Goal: Task Accomplishment & Management: Use online tool/utility

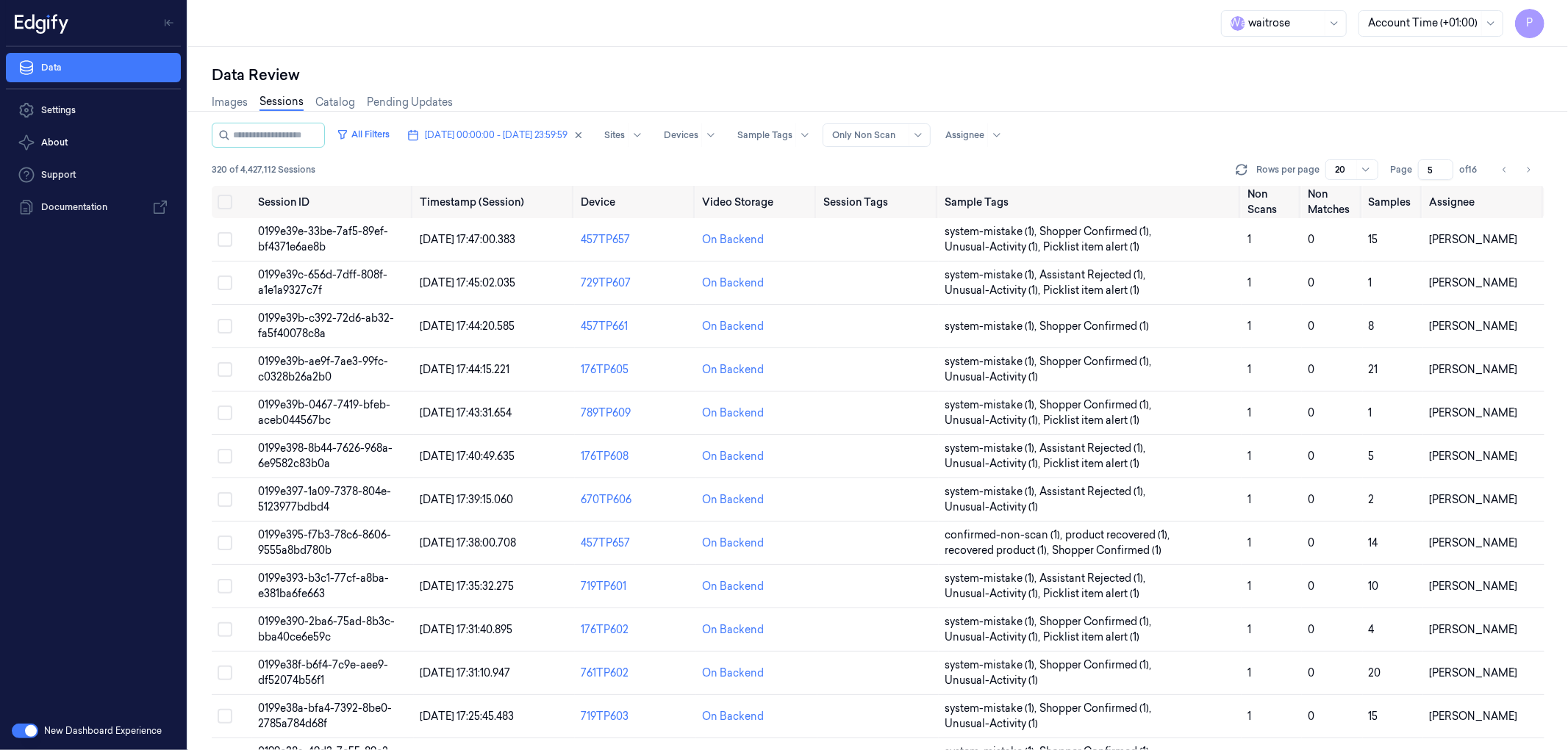
drag, startPoint x: 1434, startPoint y: 167, endPoint x: 1426, endPoint y: 169, distance: 8.2
click at [1426, 169] on input "5" at bounding box center [1435, 170] width 35 height 21
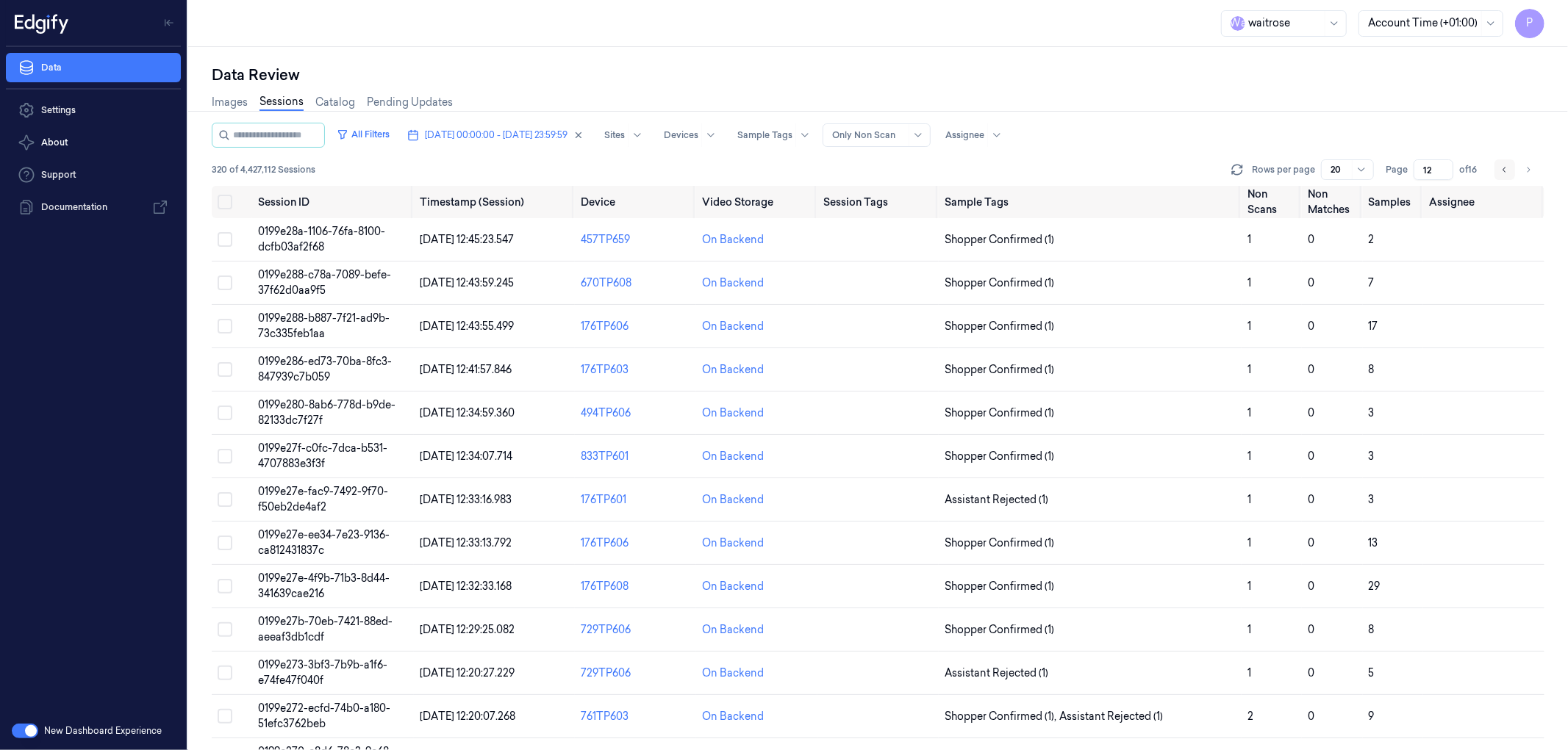
click at [1500, 170] on button "Go to previous page" at bounding box center [1505, 170] width 21 height 21
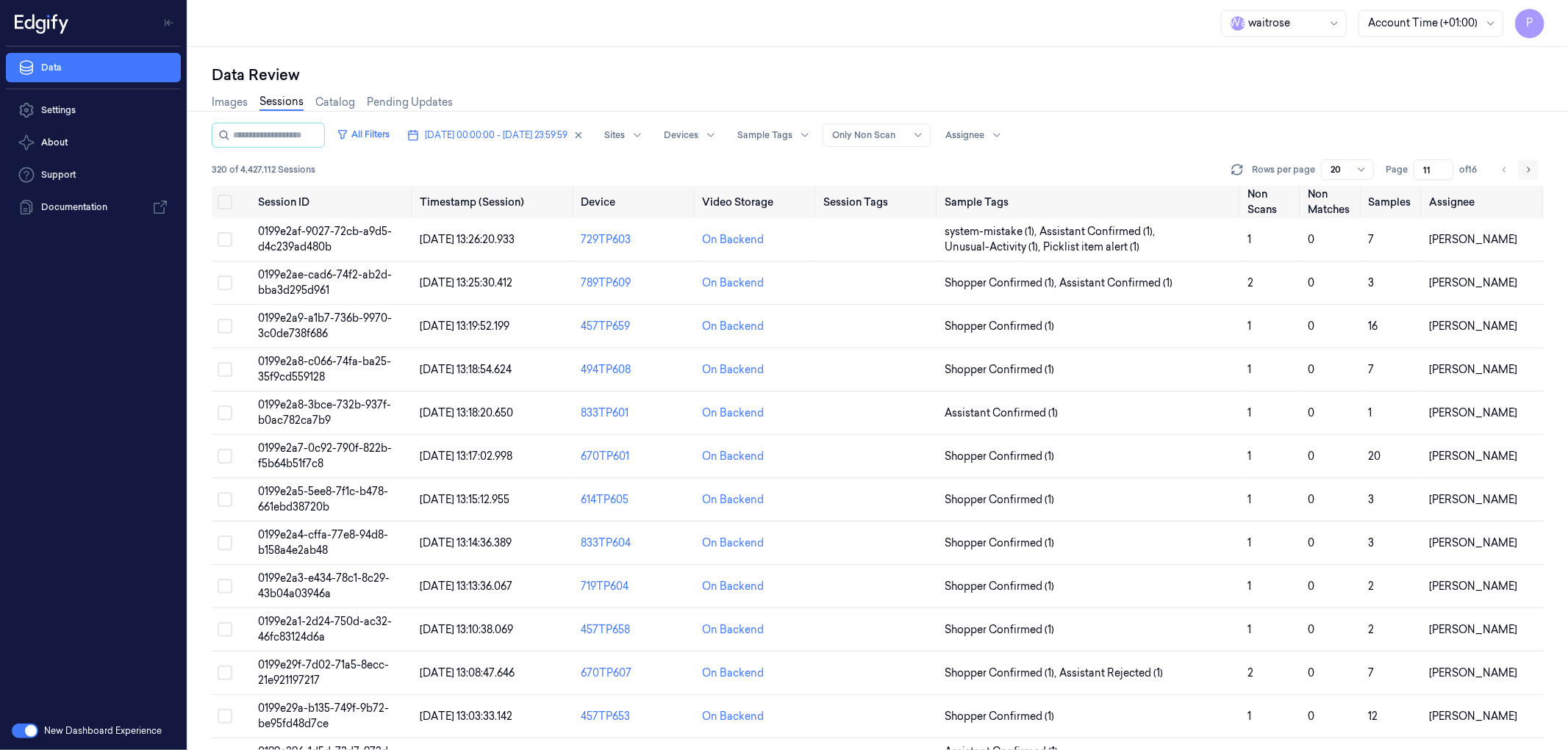
click at [1527, 170] on icon "Go to next page" at bounding box center [1528, 170] width 9 height 12
type input "12"
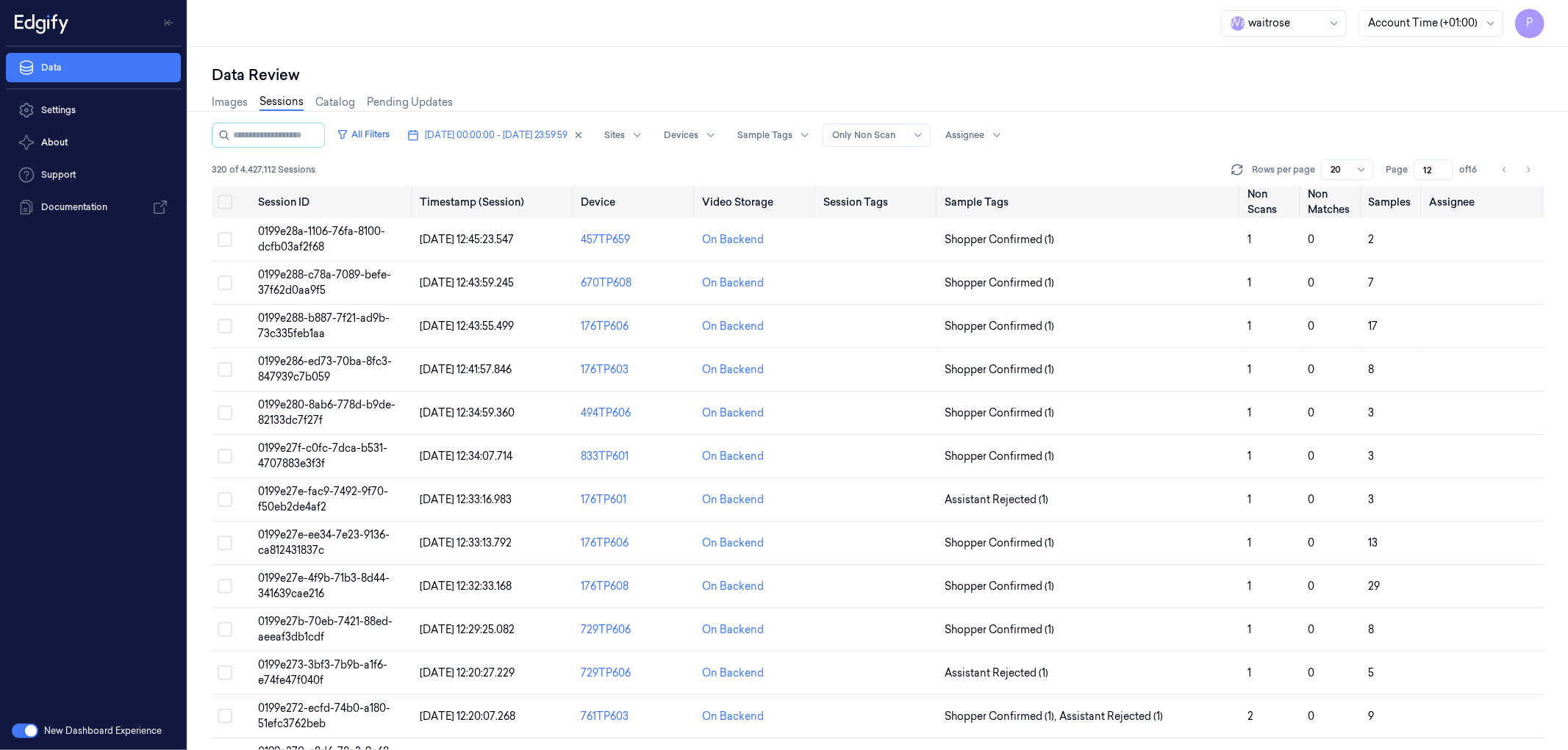
click at [218, 201] on button "Select all" at bounding box center [225, 202] width 15 height 15
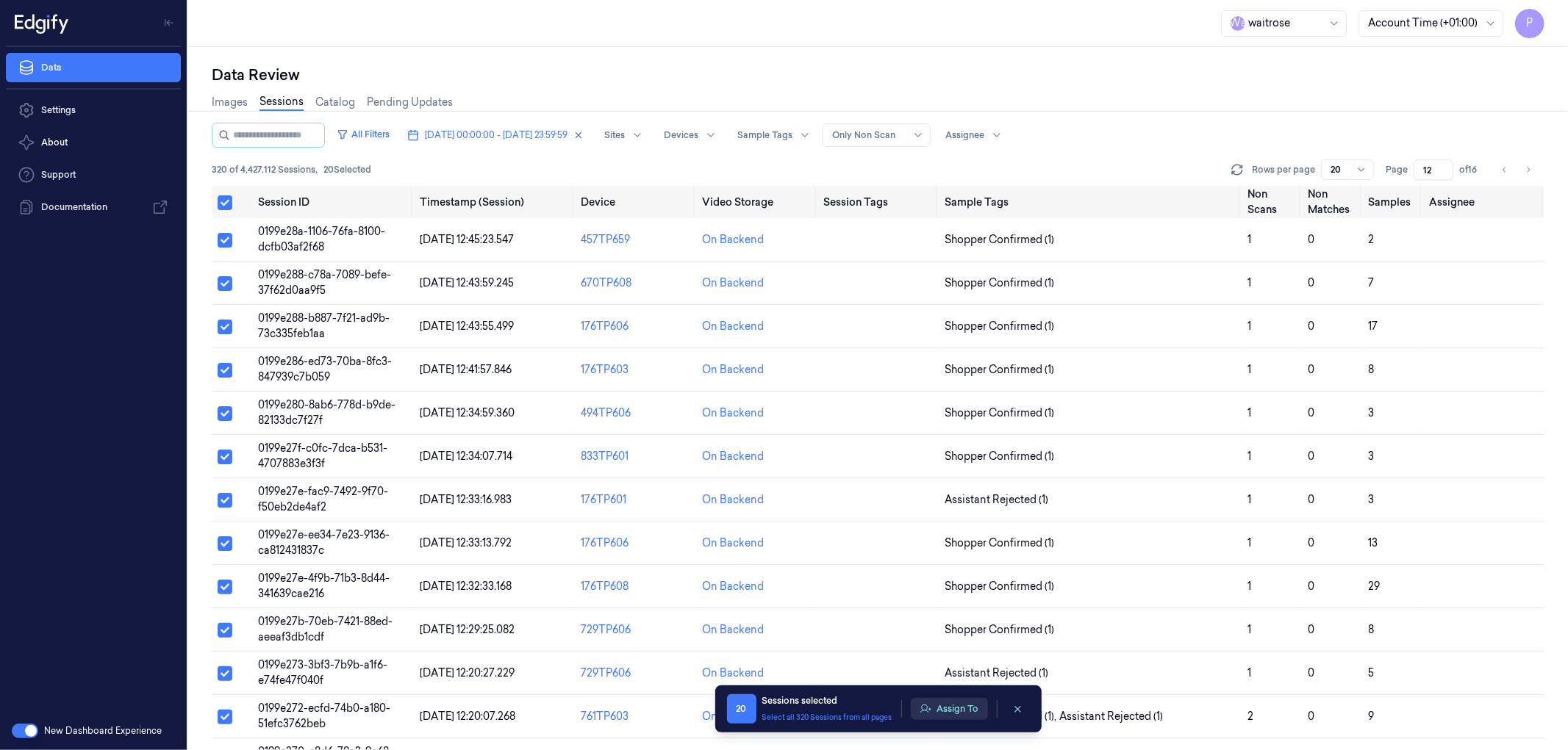
click at [948, 707] on button "Assign To" at bounding box center [949, 709] width 77 height 22
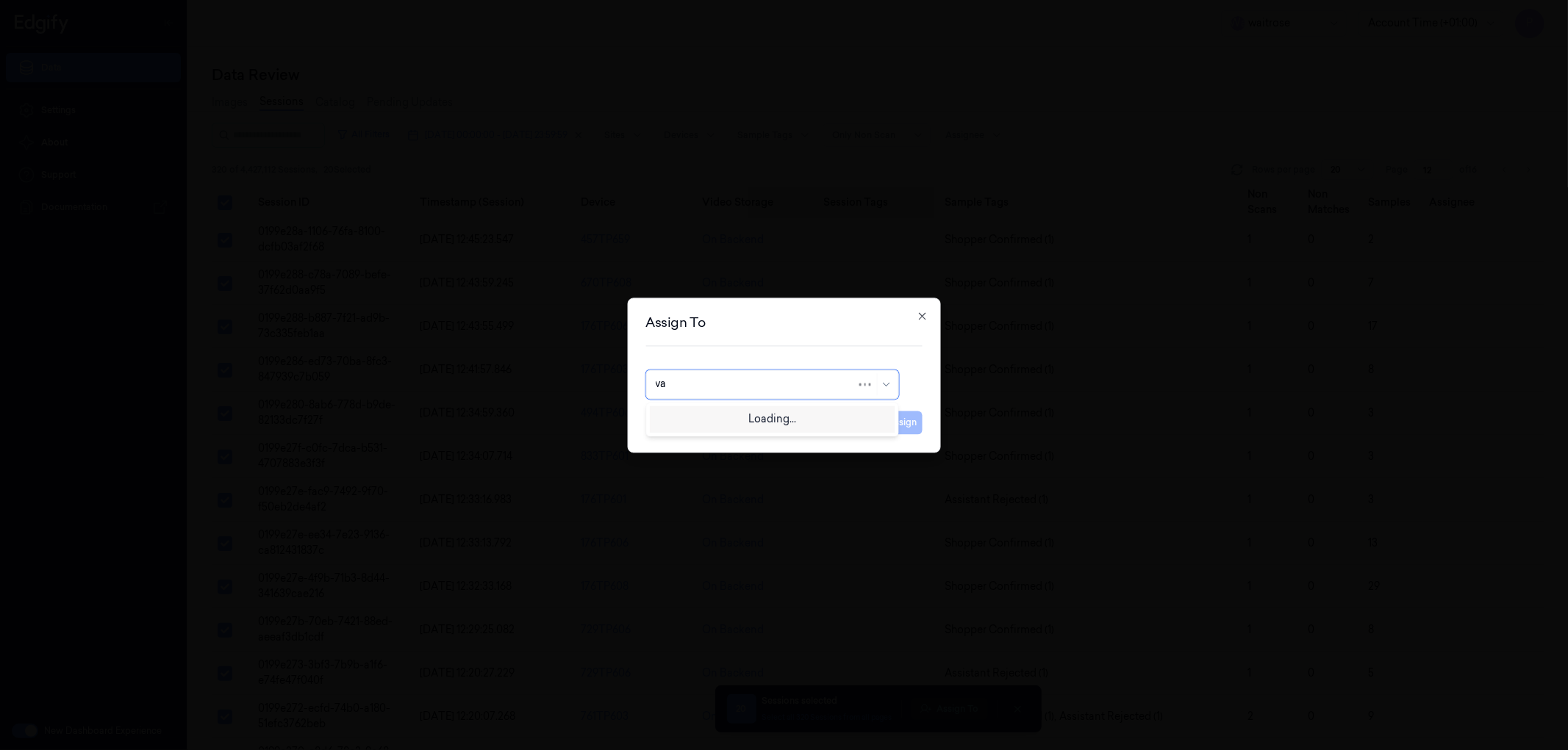
type input "var"
click at [745, 425] on div "[PERSON_NAME]" at bounding box center [771, 417] width 234 height 16
click at [898, 423] on button "Assign" at bounding box center [903, 422] width 40 height 24
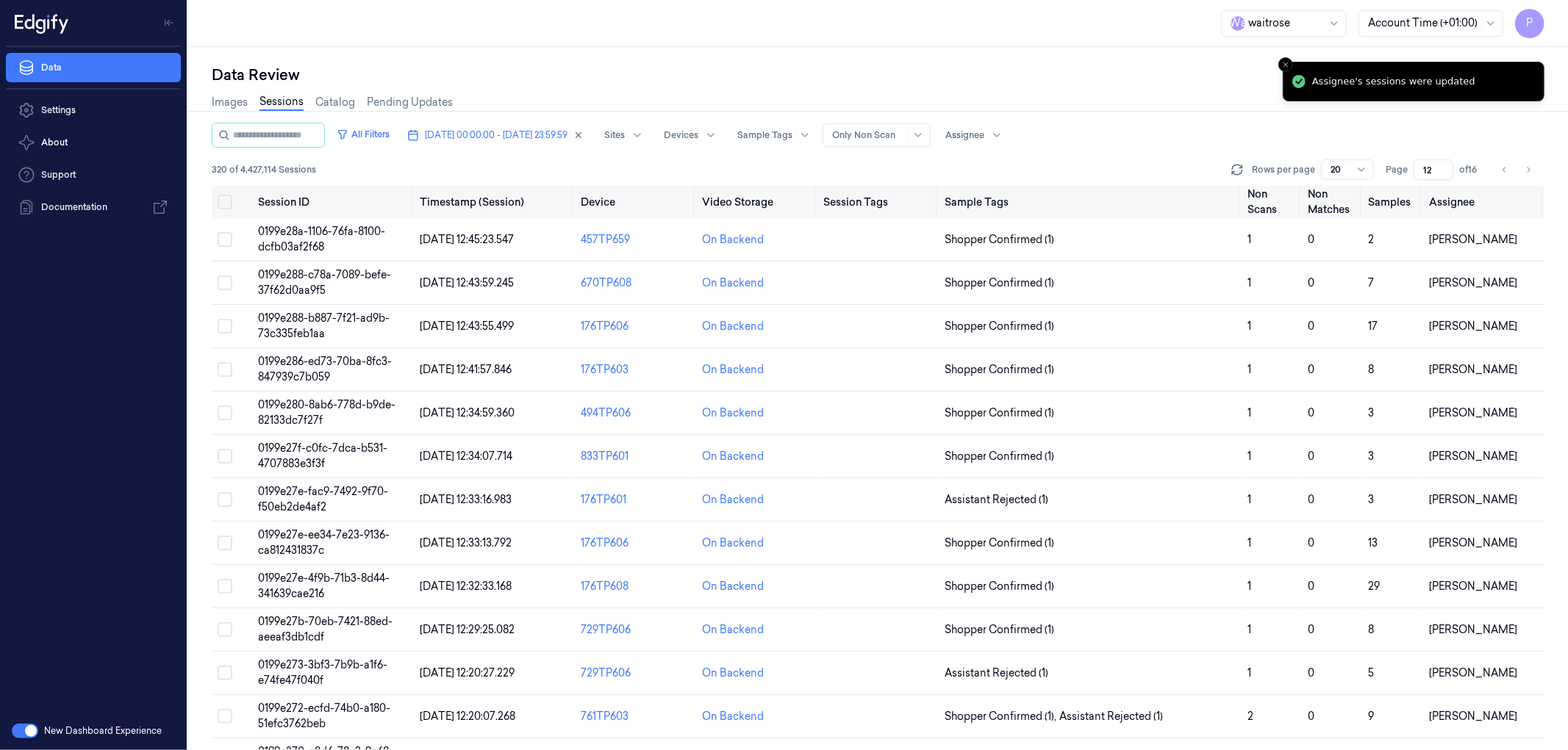
click at [1116, 77] on div "Data Review" at bounding box center [878, 75] width 1333 height 21
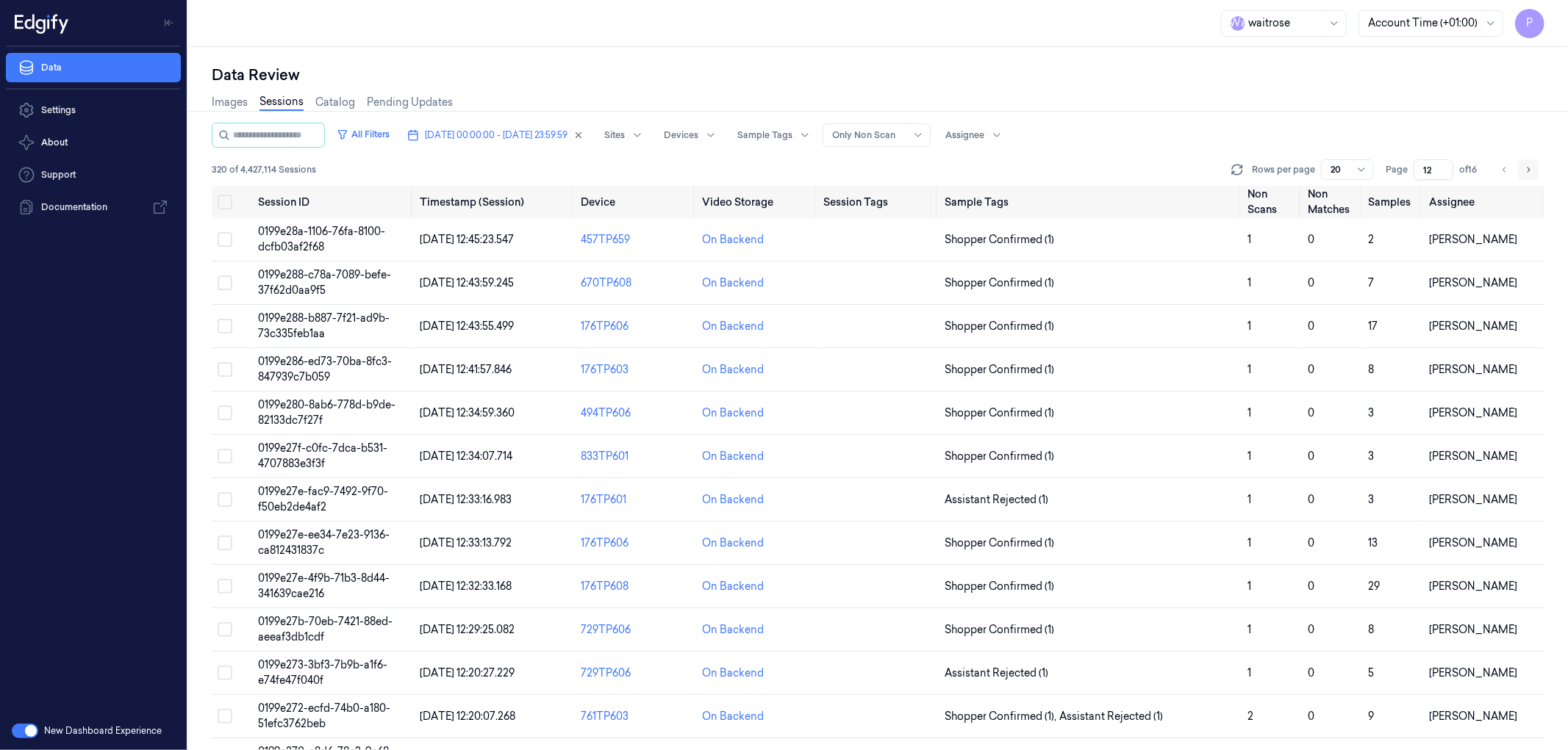
click at [1524, 167] on icon "Go to next page" at bounding box center [1528, 170] width 9 height 12
type input "13"
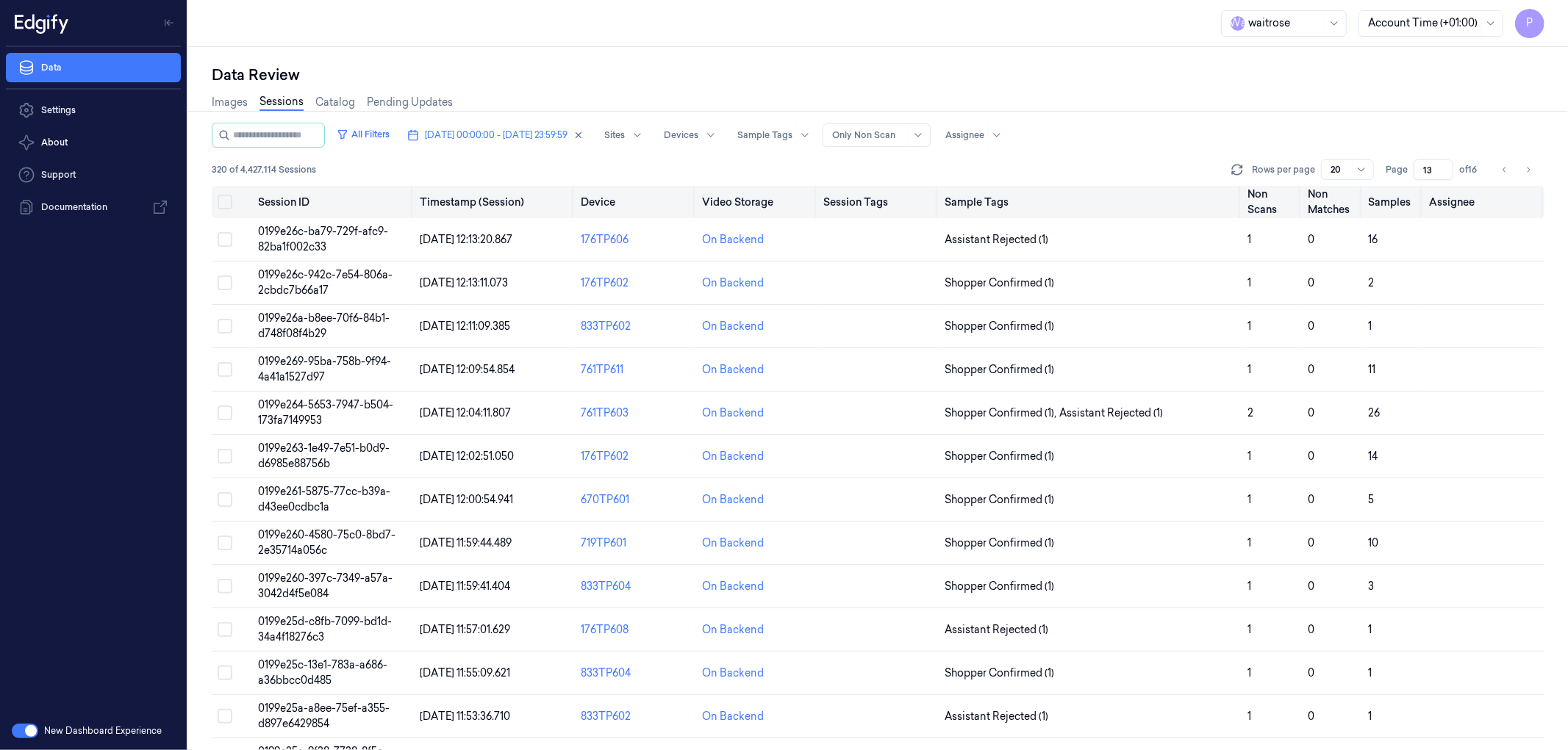
click at [223, 202] on button "Select all" at bounding box center [225, 202] width 15 height 15
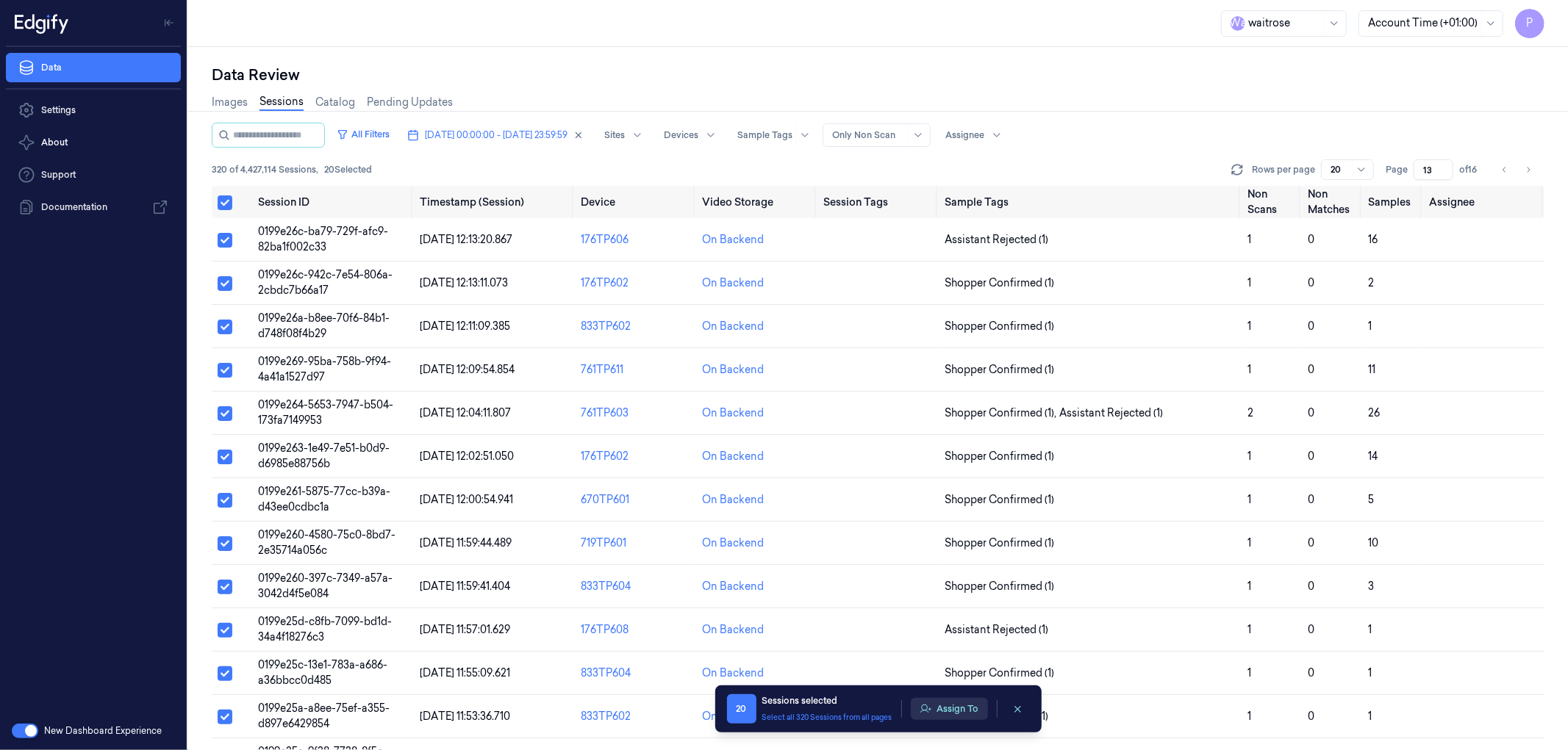
click at [952, 709] on button "Assign To" at bounding box center [949, 709] width 77 height 22
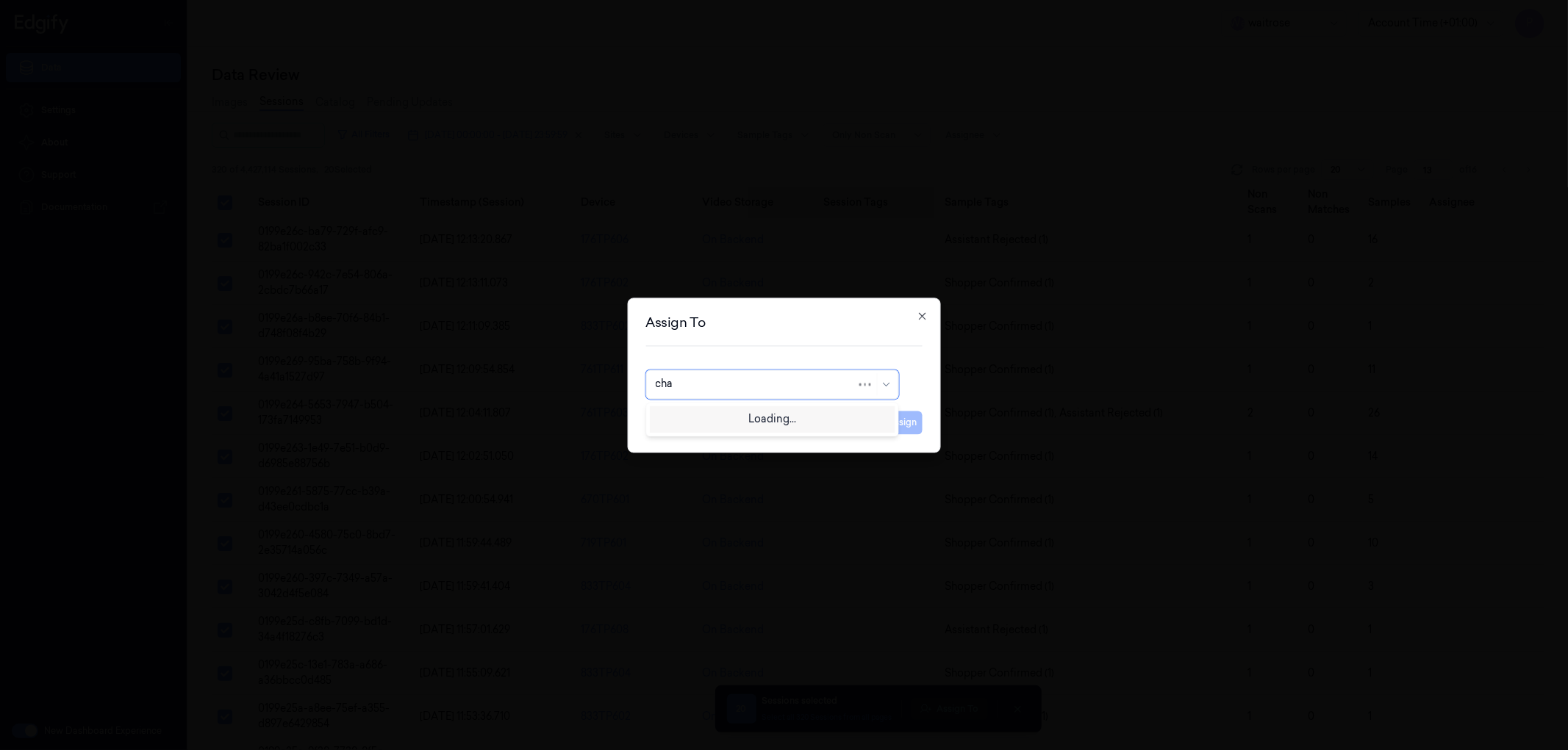
type input "chan"
click at [789, 428] on div "[PERSON_NAME] a" at bounding box center [771, 418] width 246 height 24
click at [917, 424] on button "Assign" at bounding box center [903, 422] width 40 height 24
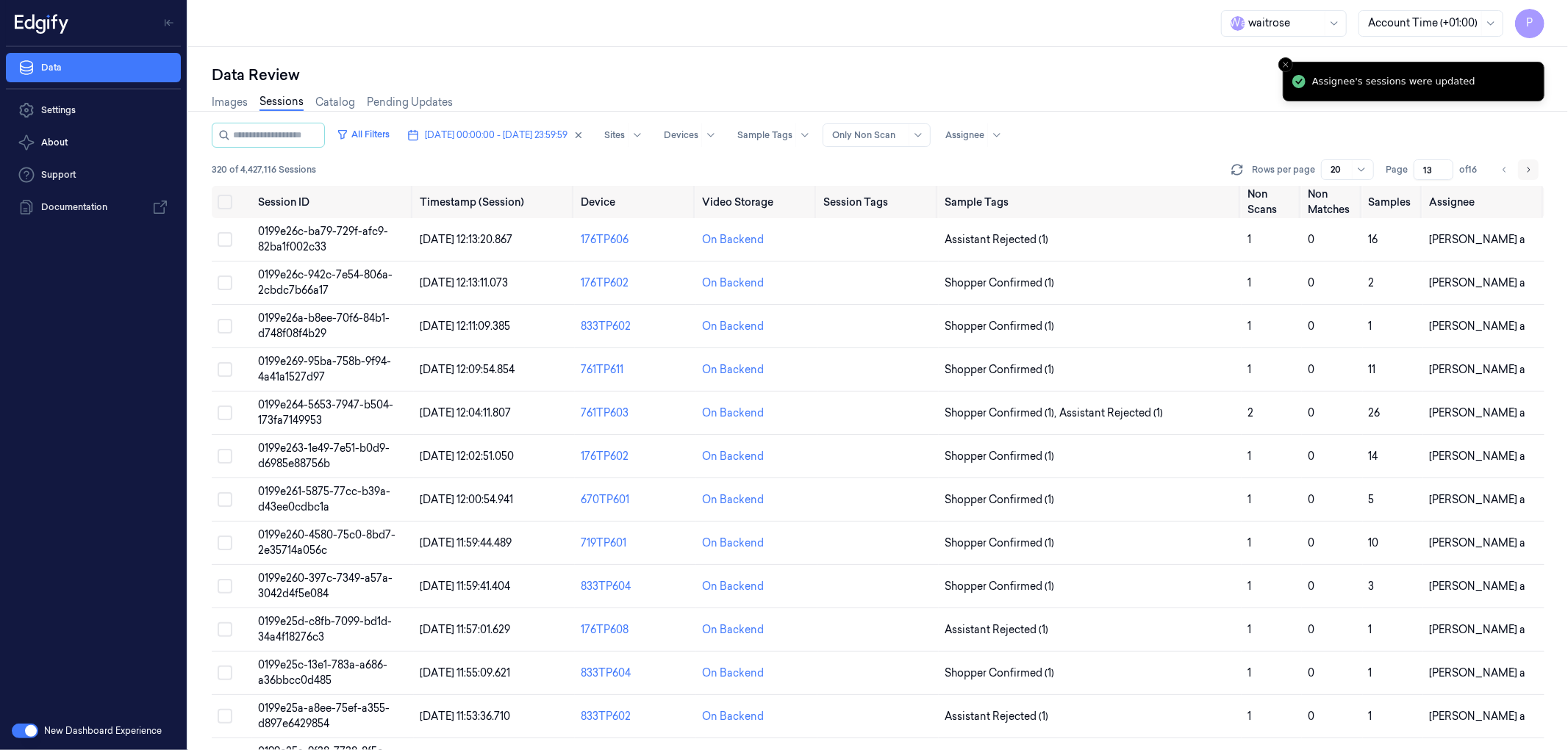
click at [1534, 166] on button "Go to next page" at bounding box center [1528, 170] width 21 height 21
type input "14"
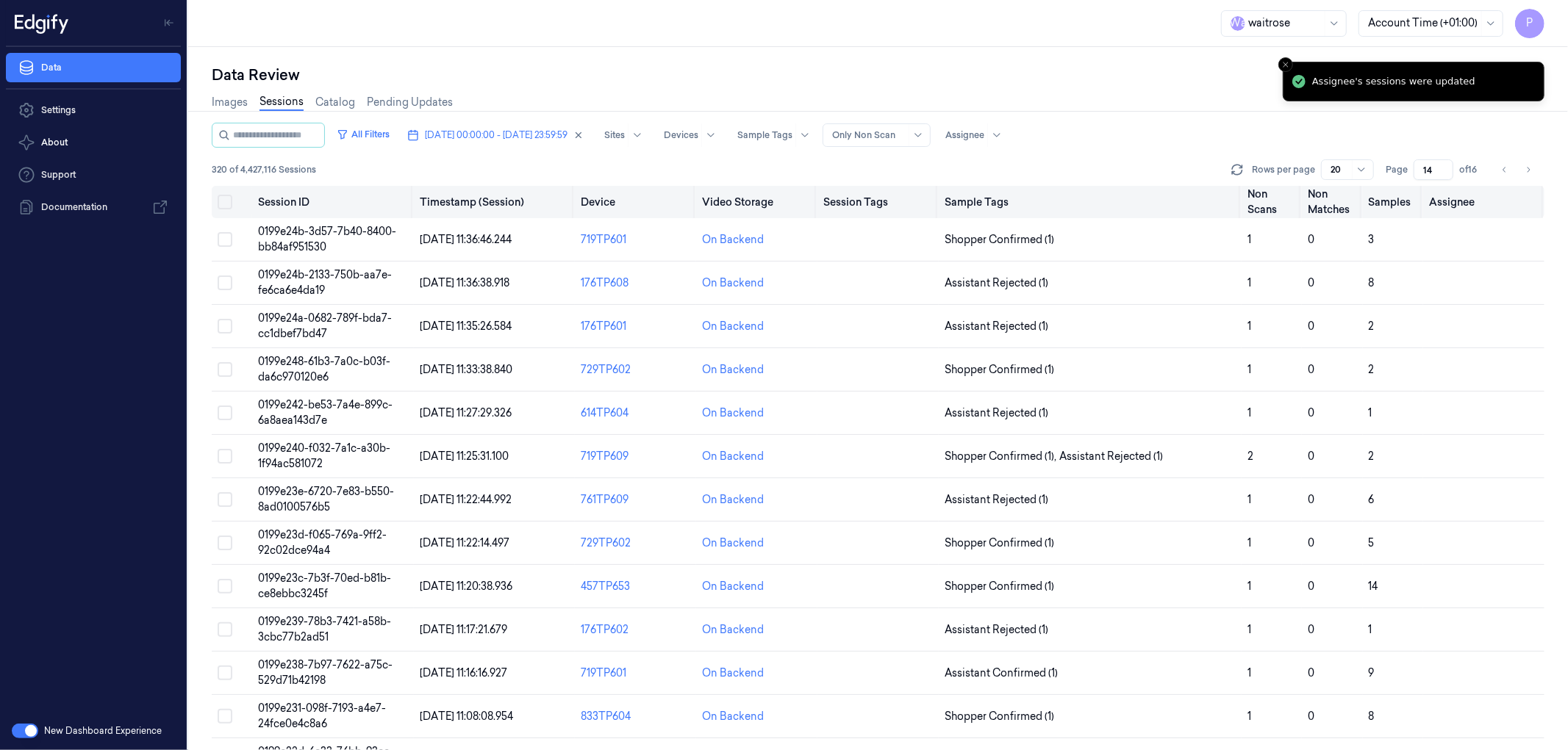
click at [228, 206] on button "Select all" at bounding box center [225, 202] width 15 height 15
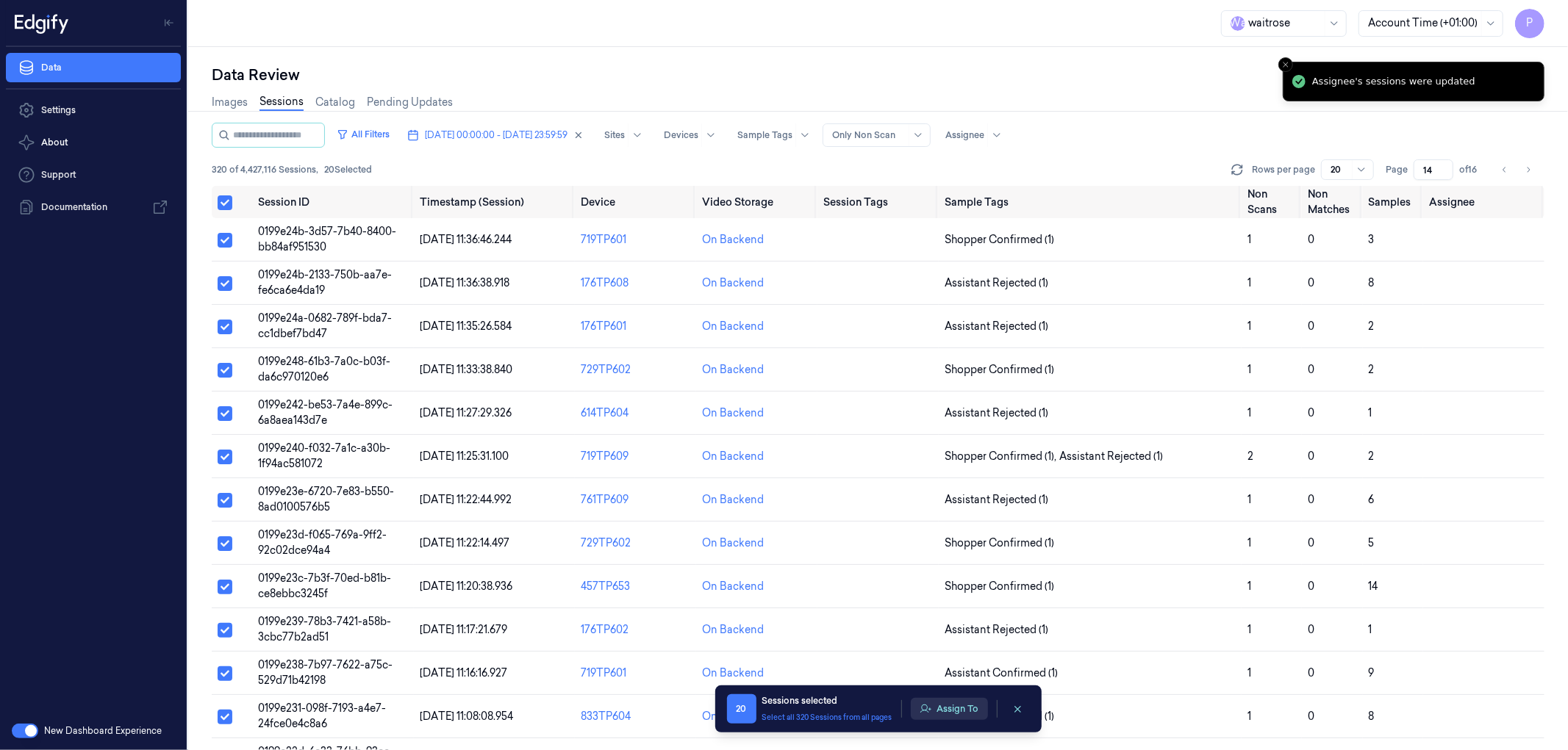
click at [958, 706] on button "Assign To" at bounding box center [949, 709] width 77 height 22
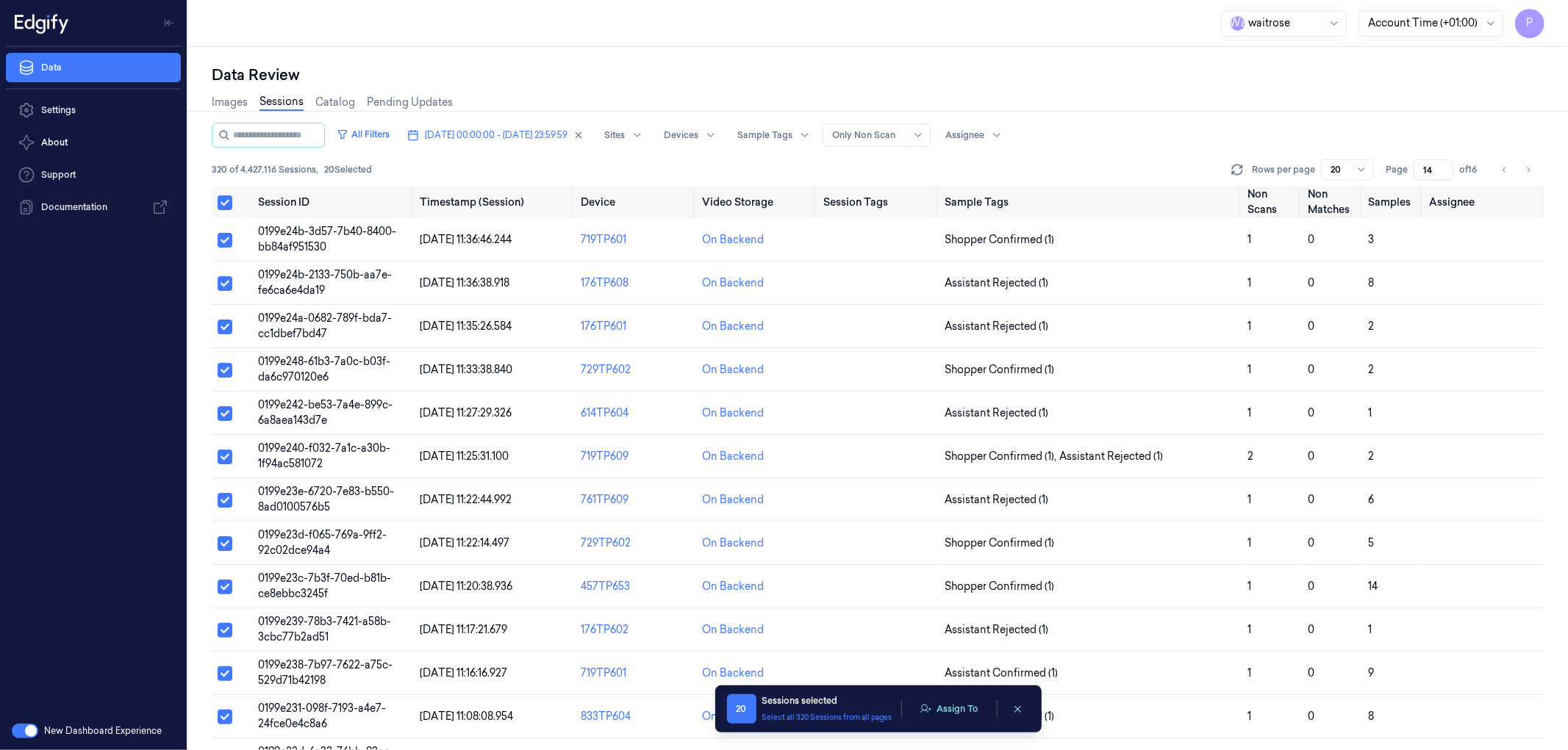
click at [958, 706] on button "Assign To" at bounding box center [949, 709] width 77 height 22
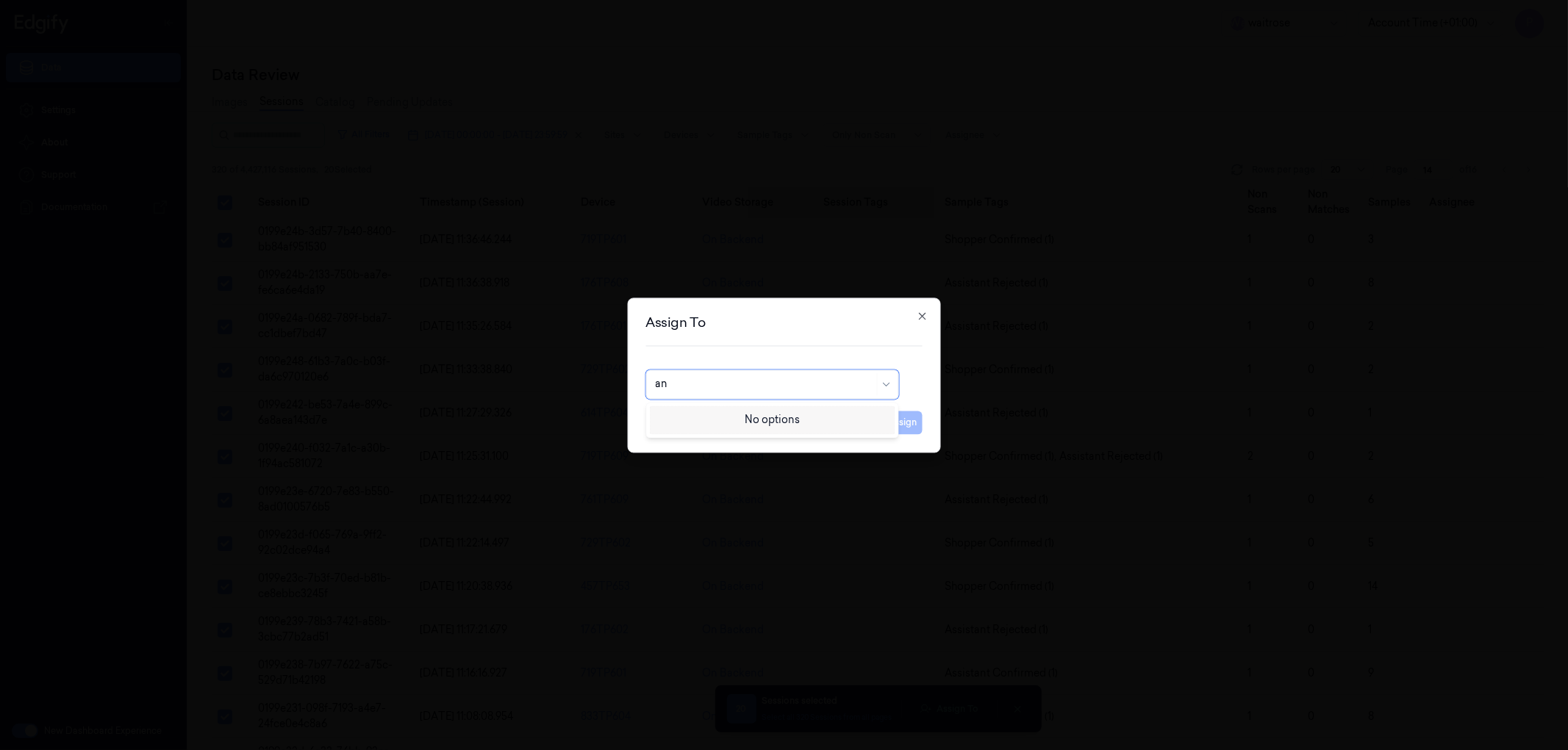
type input "ank"
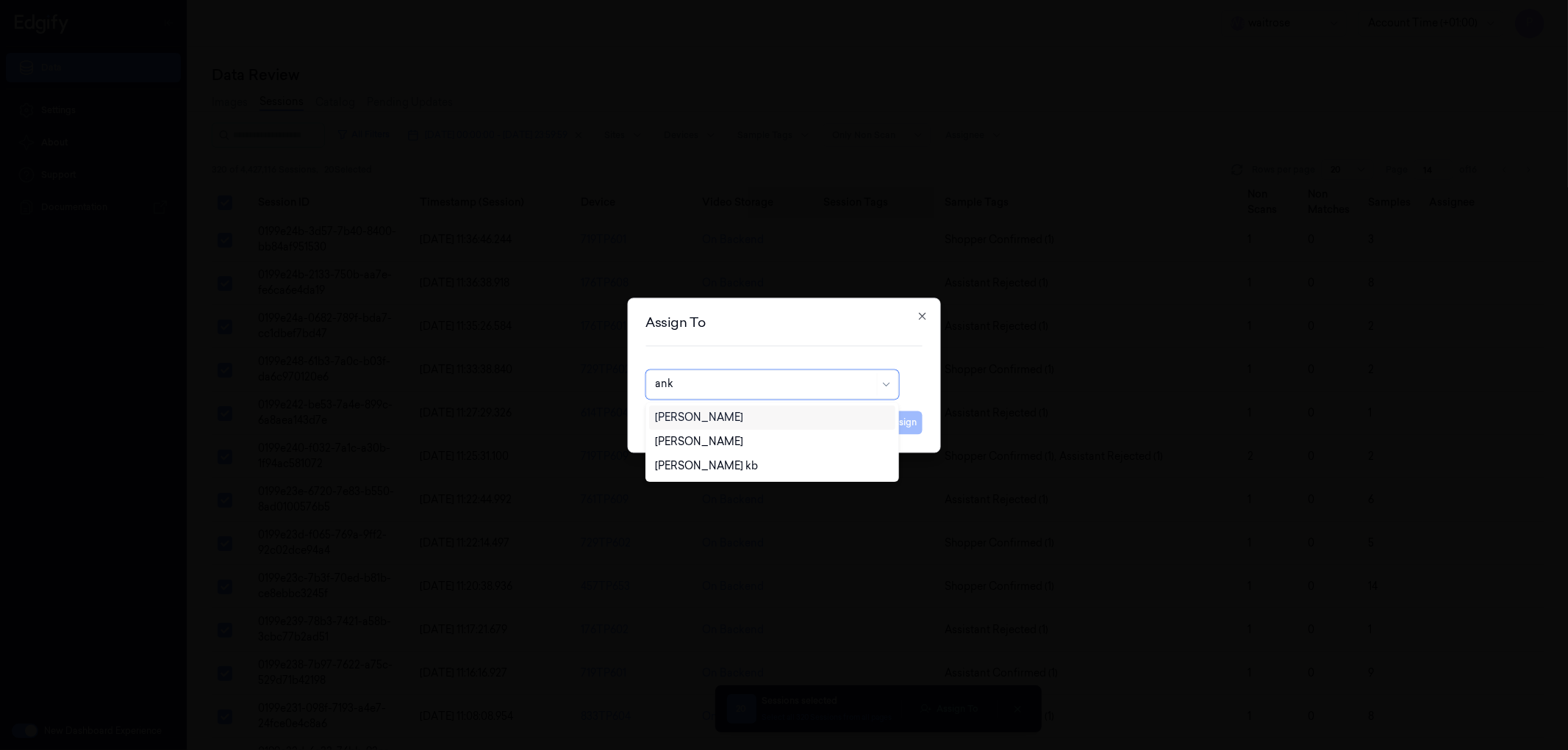
click at [747, 415] on div "[PERSON_NAME]" at bounding box center [771, 417] width 234 height 16
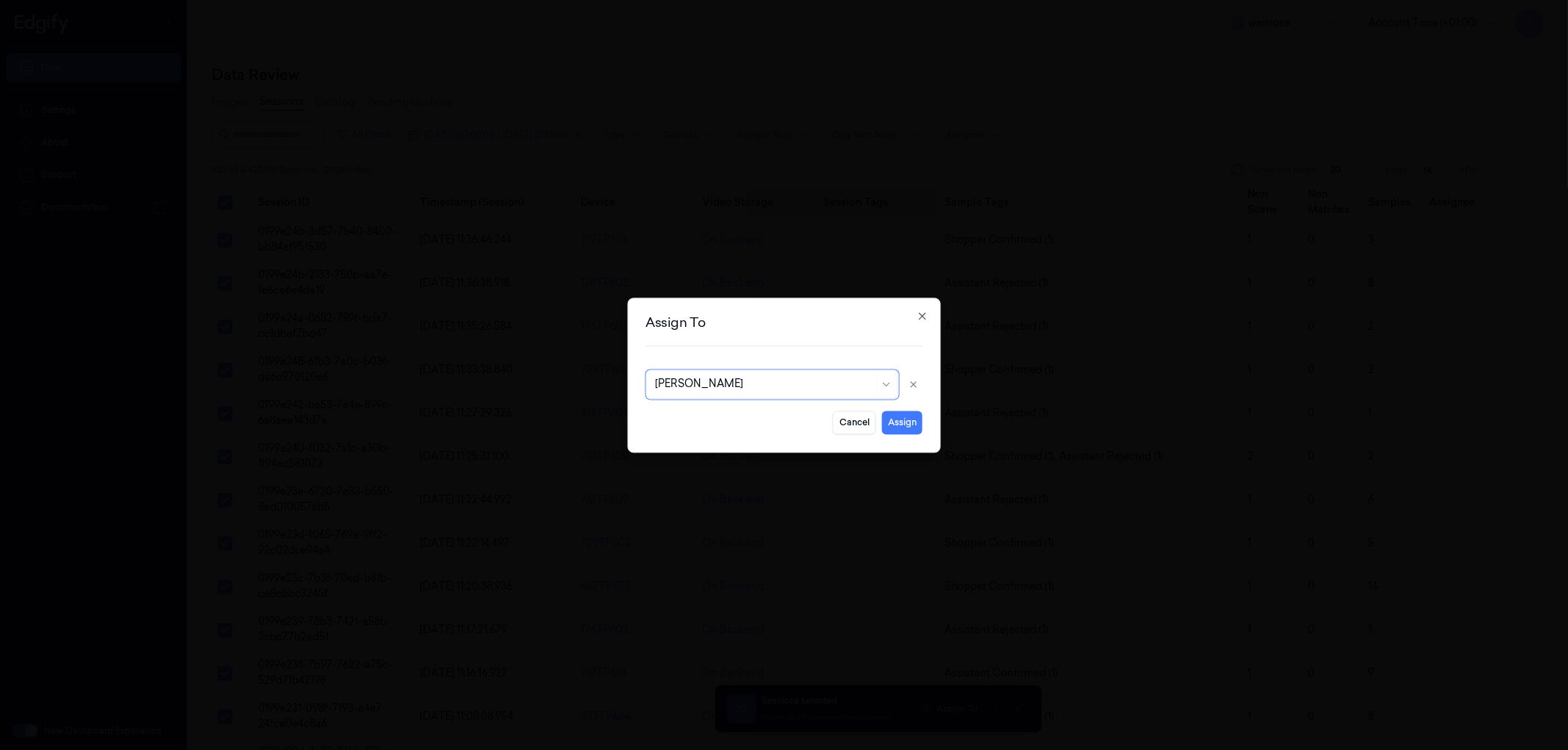
drag, startPoint x: 897, startPoint y: 421, endPoint x: 937, endPoint y: 498, distance: 86.8
click at [897, 421] on button "Assign" at bounding box center [903, 422] width 40 height 24
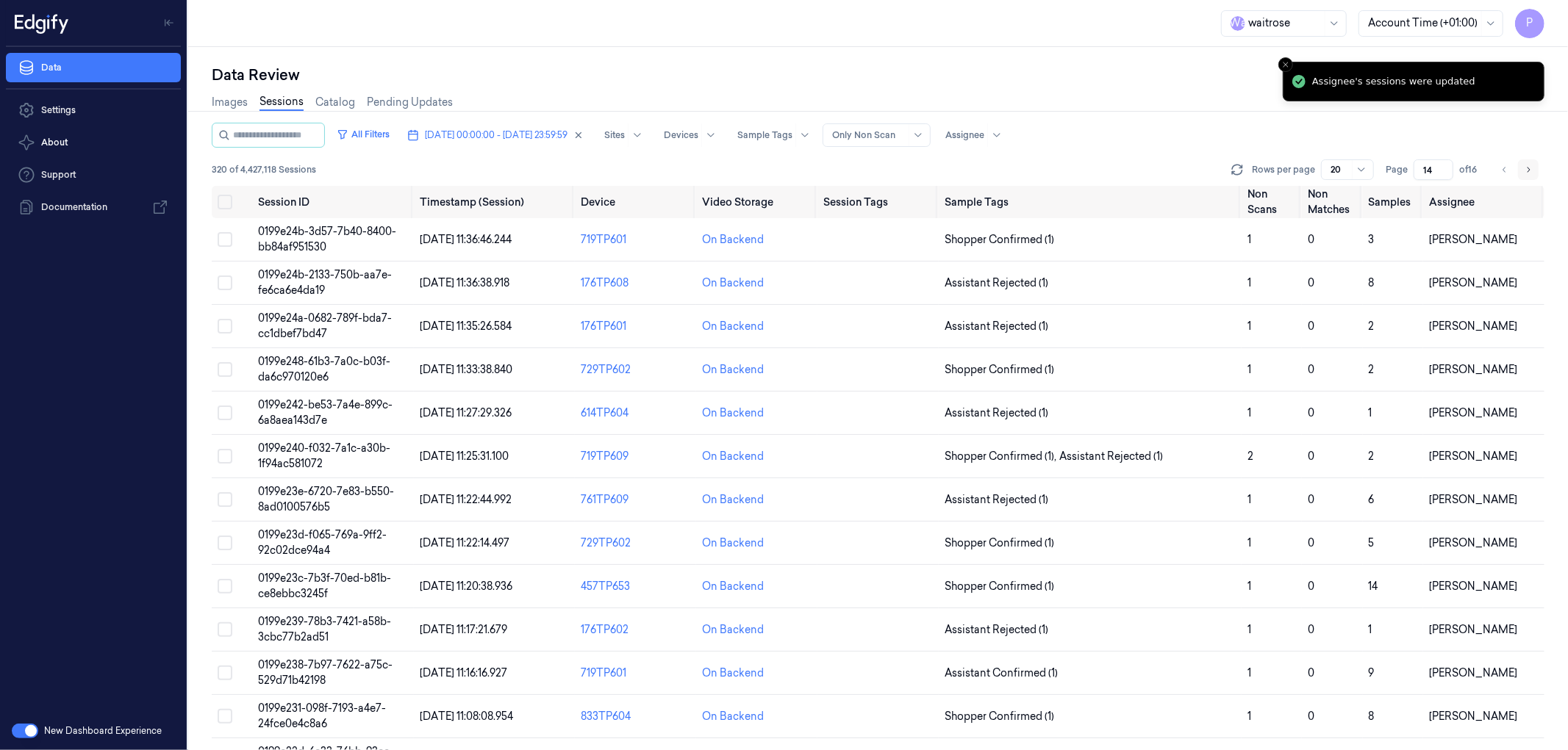
click at [1531, 169] on icon "Go to next page" at bounding box center [1528, 170] width 9 height 12
type input "15"
